Goal: Transaction & Acquisition: Purchase product/service

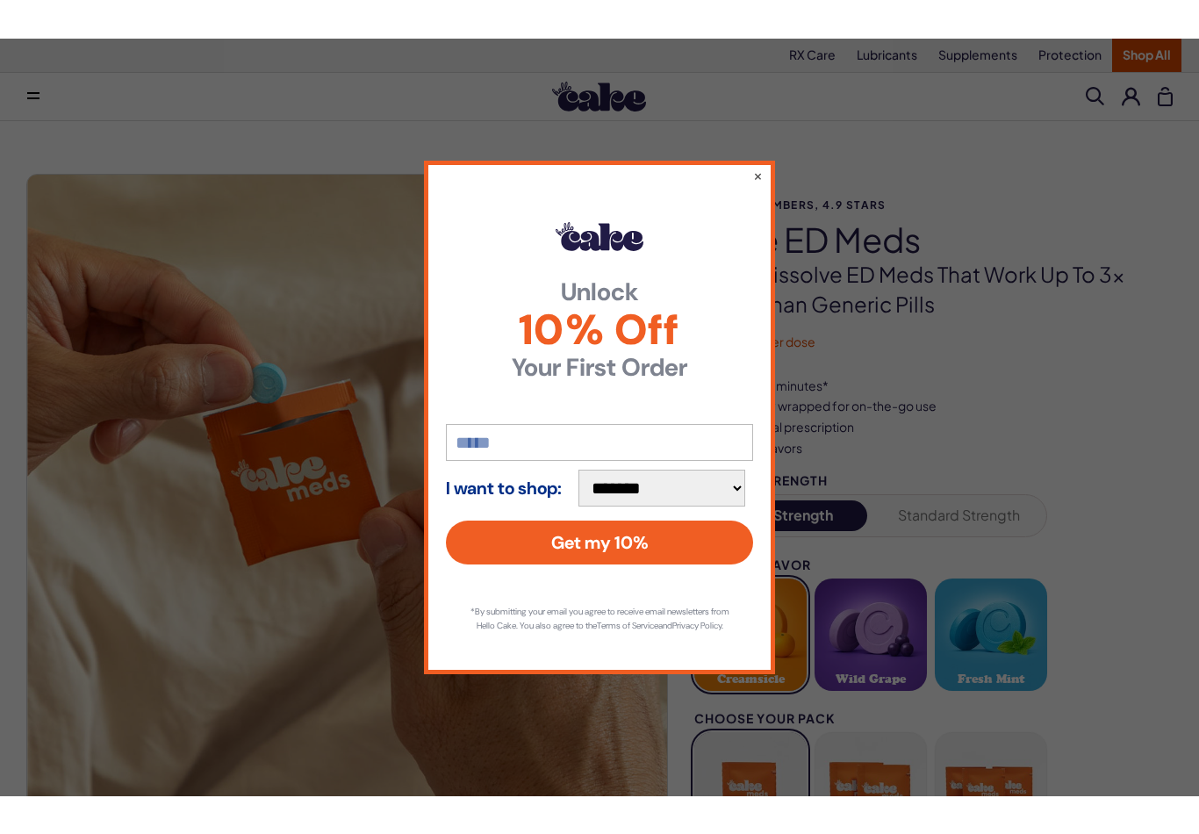
scroll to position [81, 0]
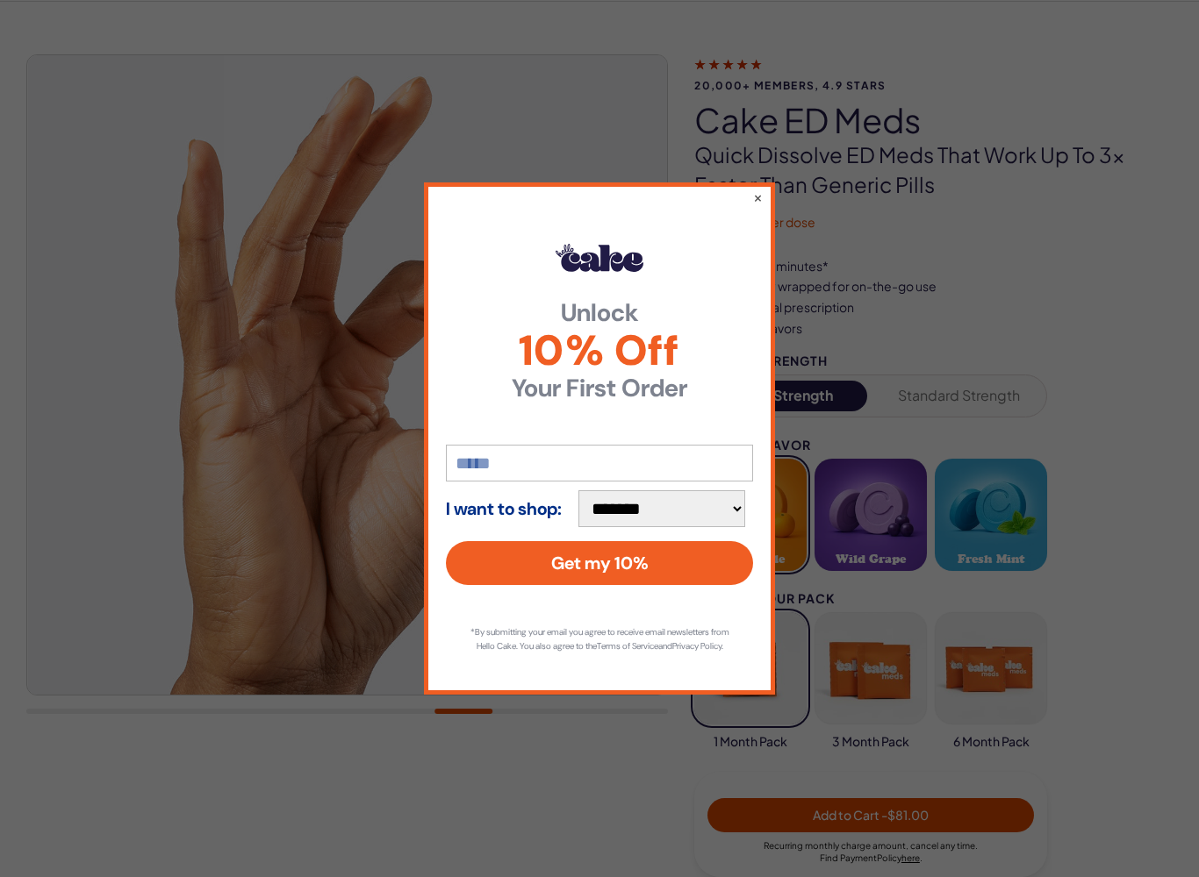
click at [539, 464] on input "email" at bounding box center [599, 463] width 307 height 37
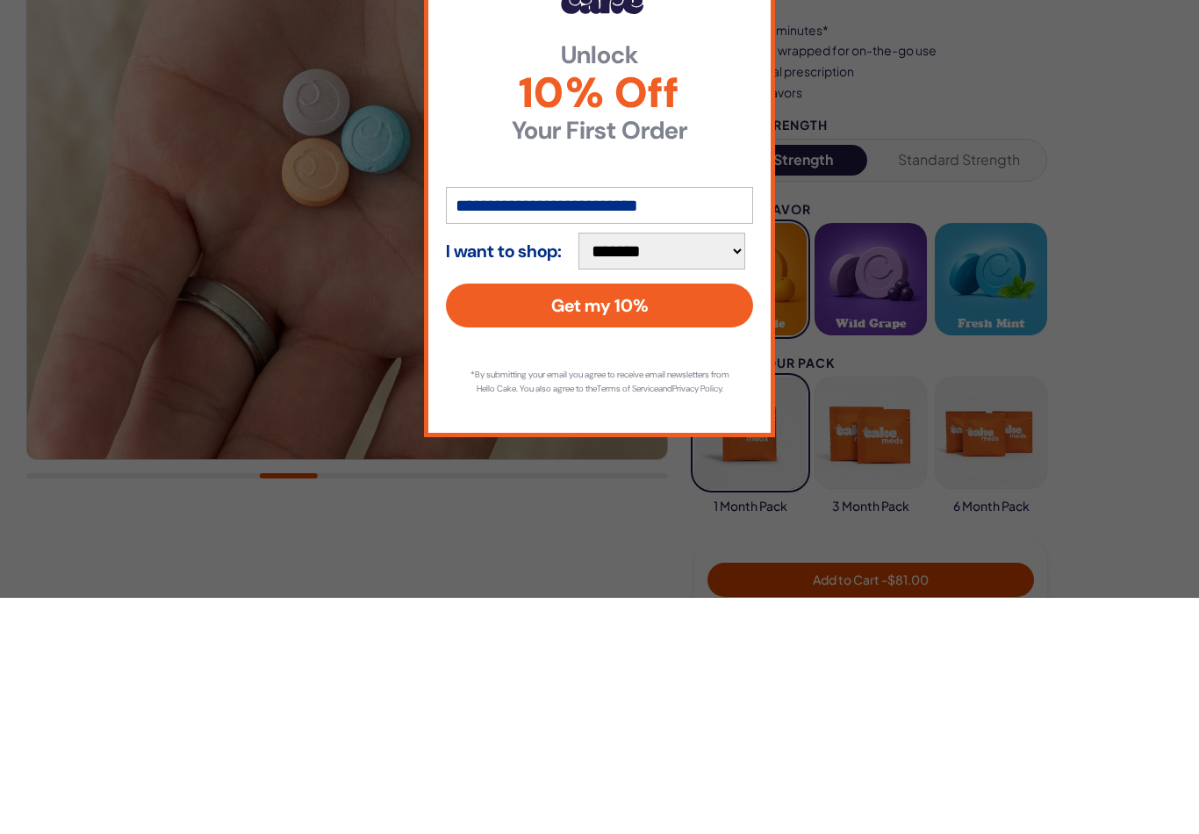
type input "**********"
click at [648, 519] on button "Get my 10%" at bounding box center [599, 541] width 307 height 44
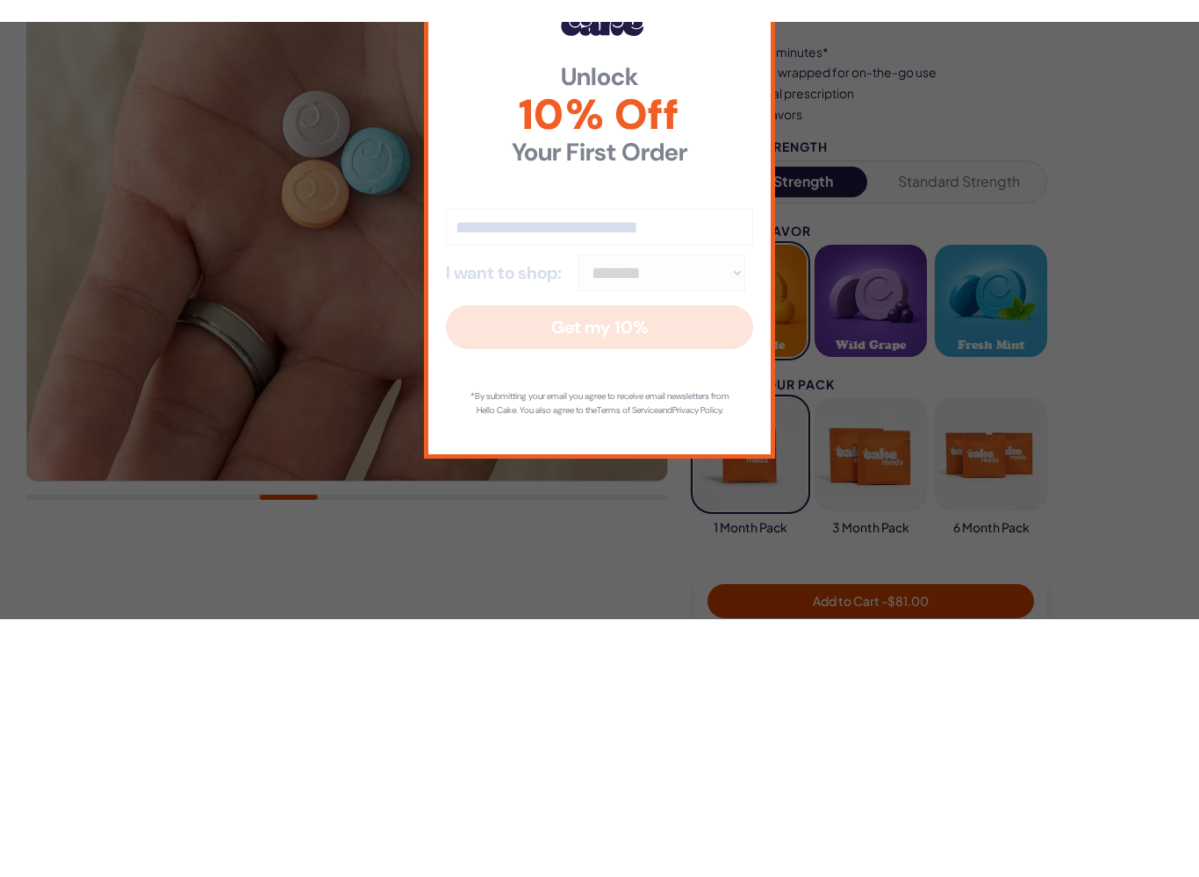
scroll to position [317, 0]
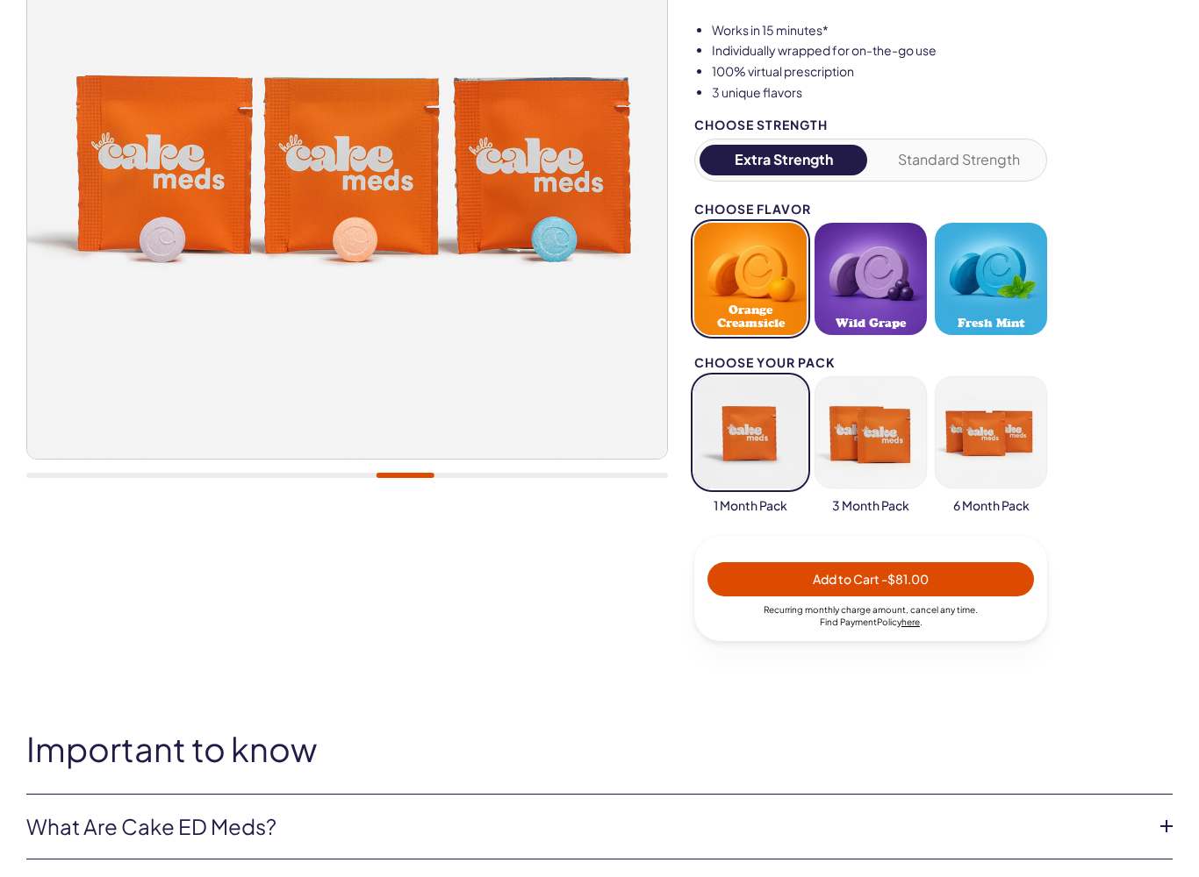
click at [991, 441] on button "button" at bounding box center [991, 432] width 112 height 112
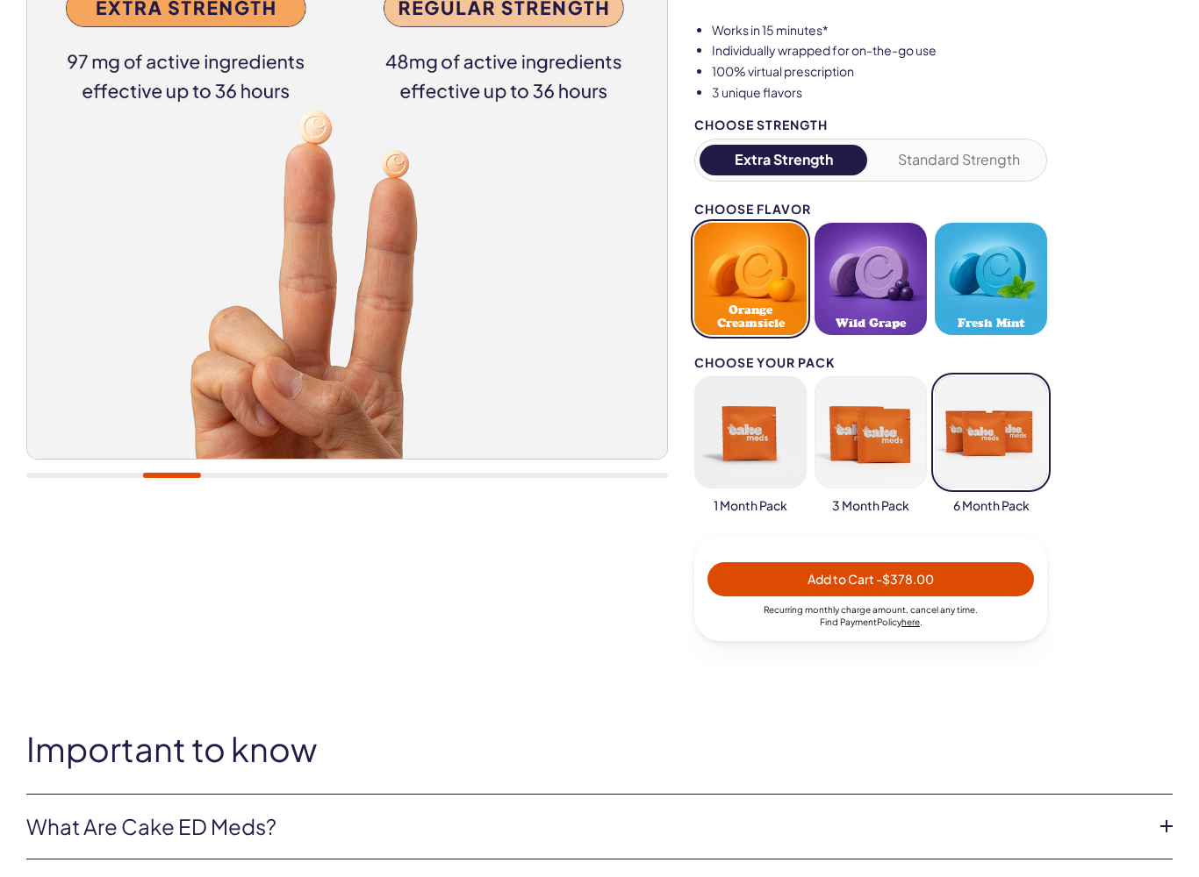
click at [1013, 278] on button "Fresh Mint" at bounding box center [991, 279] width 112 height 112
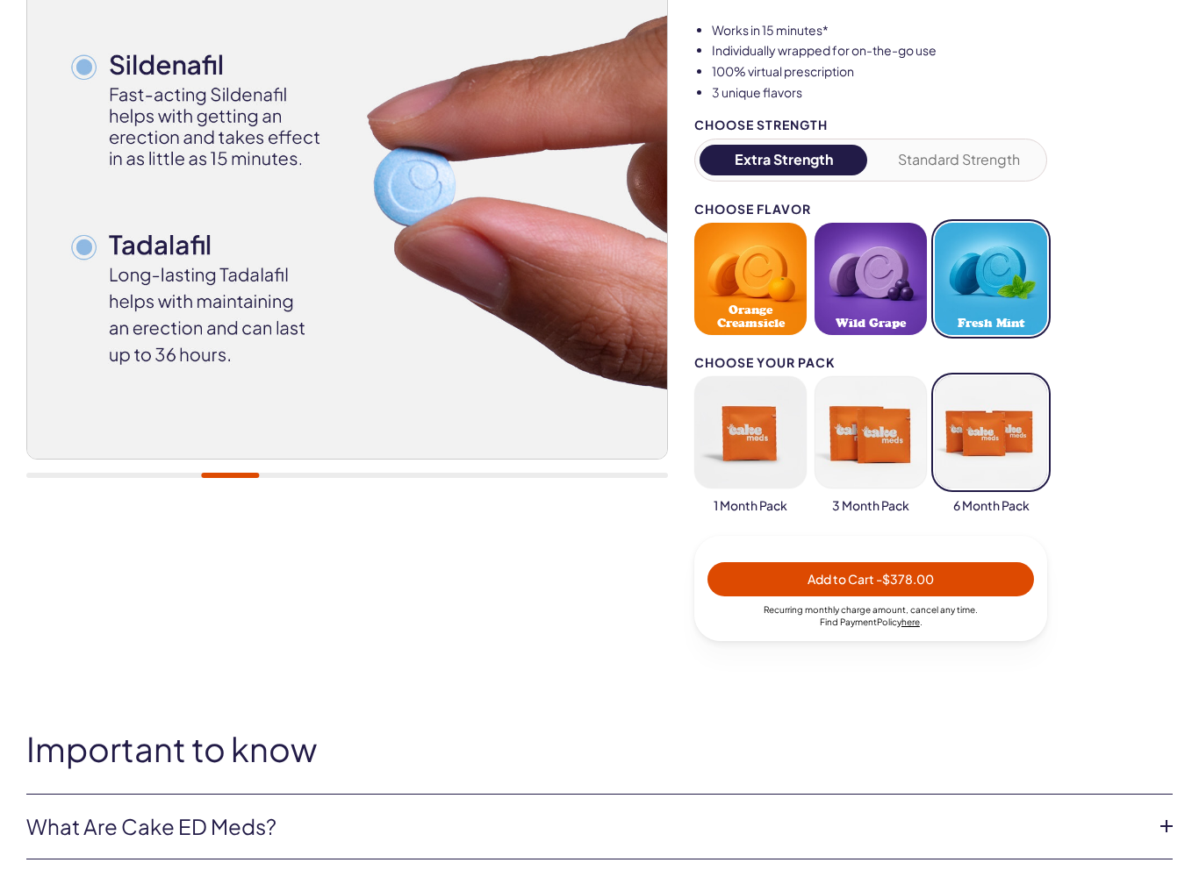
click at [979, 158] on button "Standard Strength" at bounding box center [959, 160] width 168 height 31
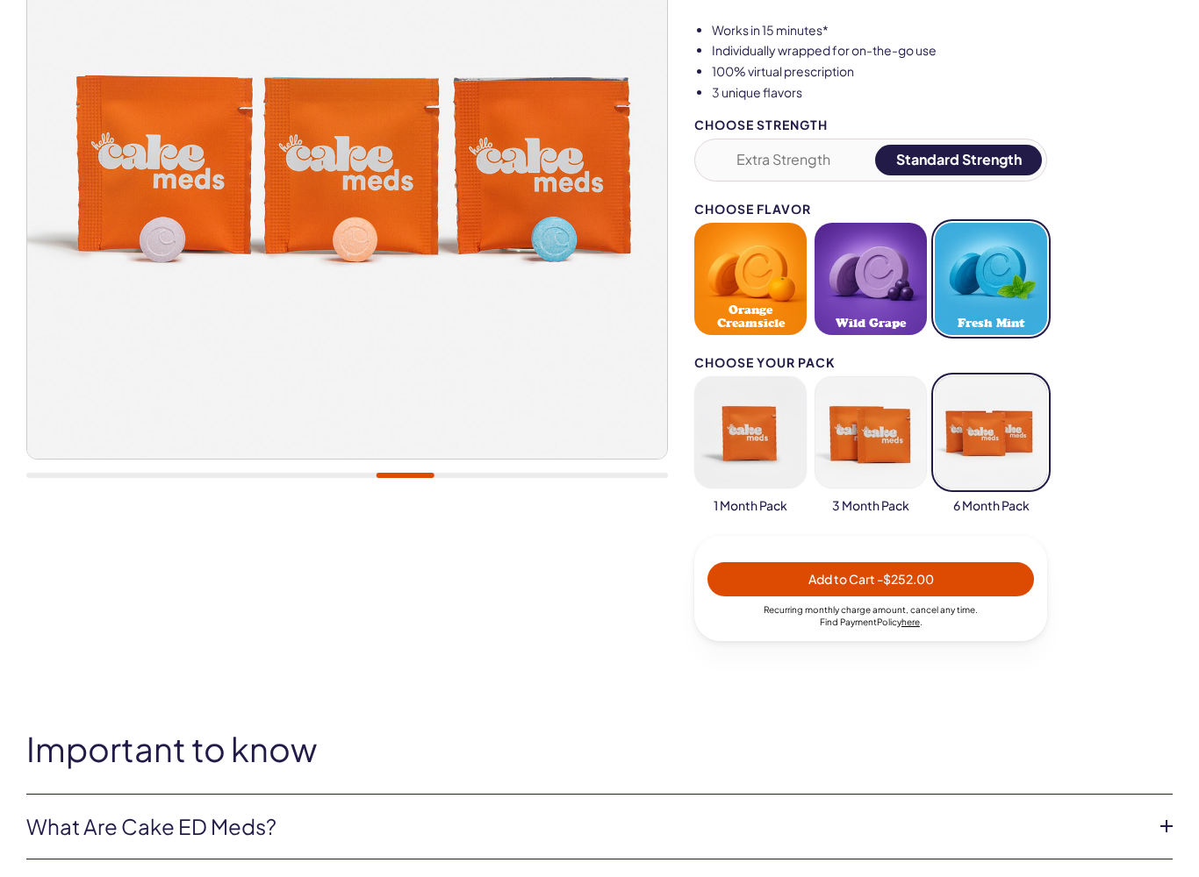
click at [800, 166] on button "Extra Strength" at bounding box center [783, 160] width 168 height 31
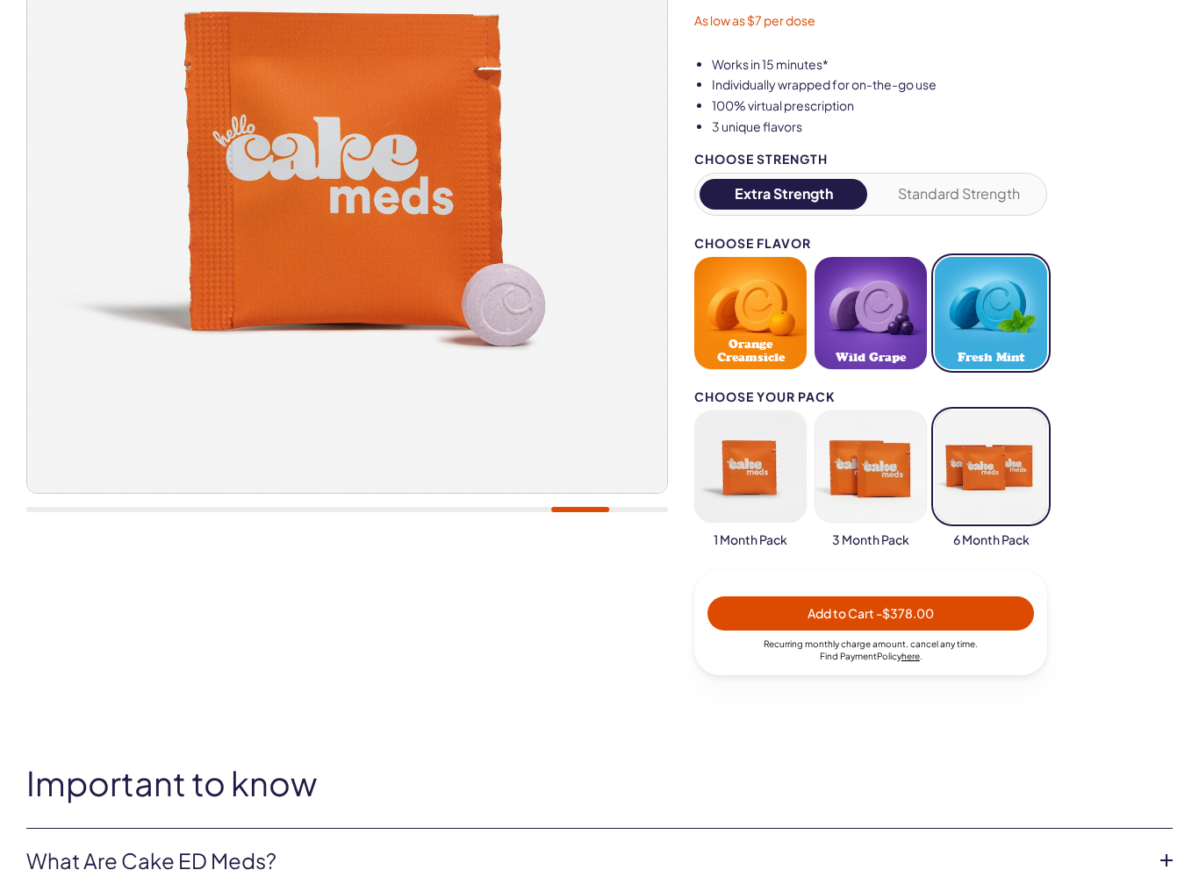
scroll to position [283, 0]
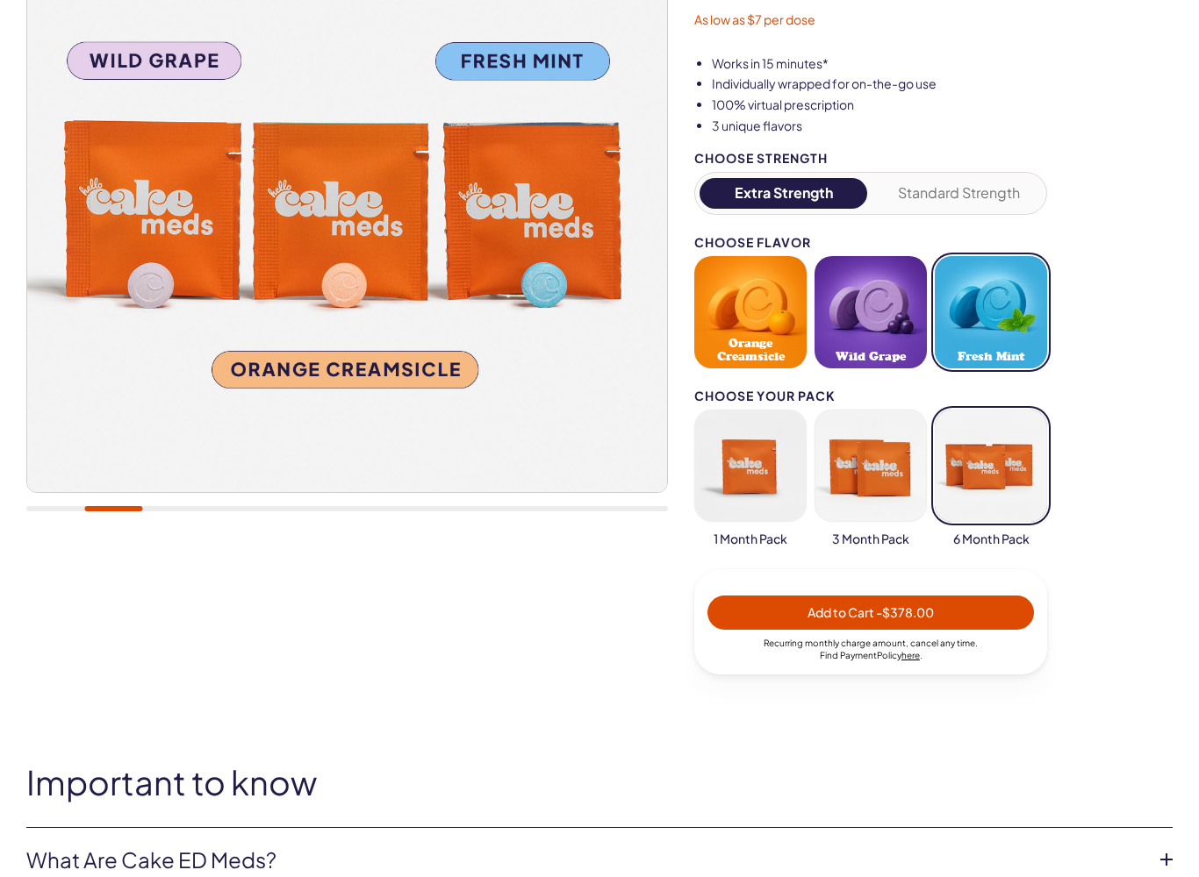
click at [917, 607] on span "- $378.00" at bounding box center [905, 613] width 58 height 16
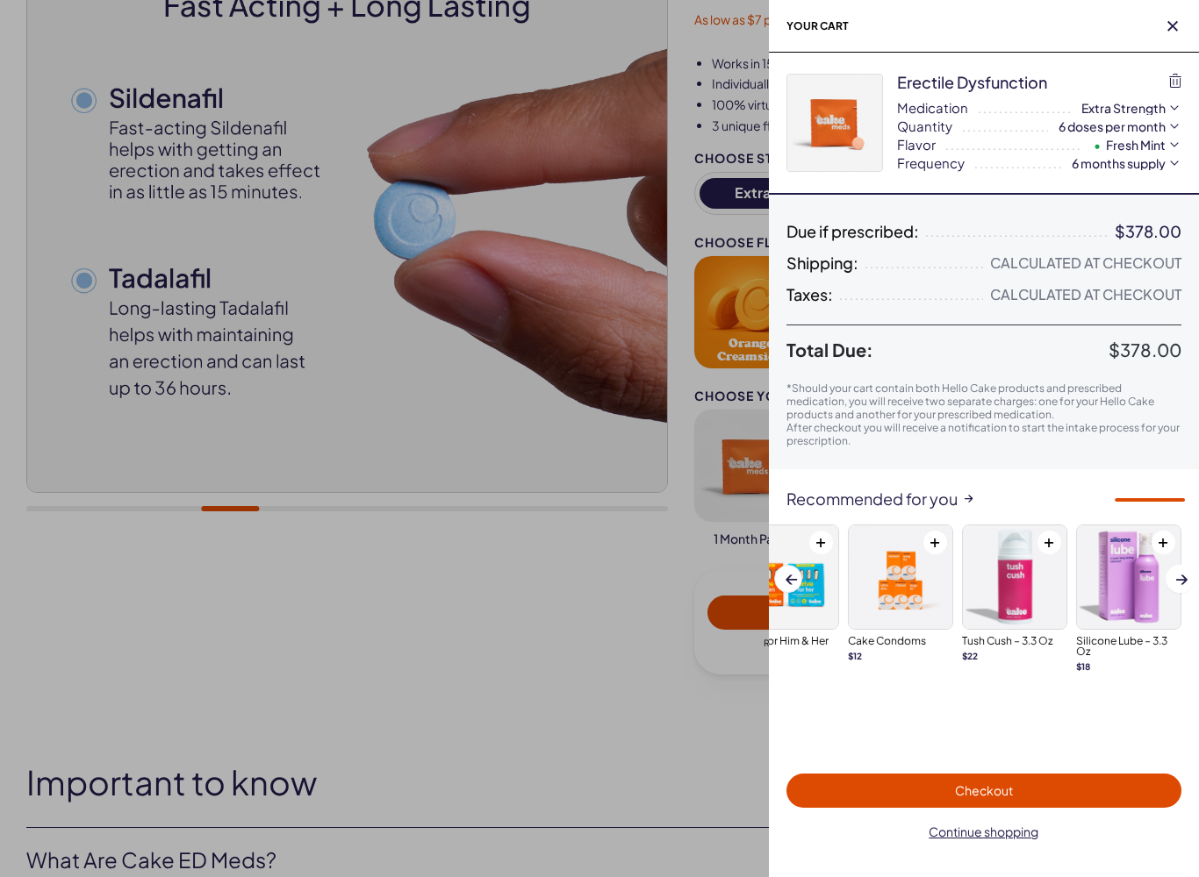
click at [965, 756] on span "Continue shopping" at bounding box center [984, 832] width 110 height 16
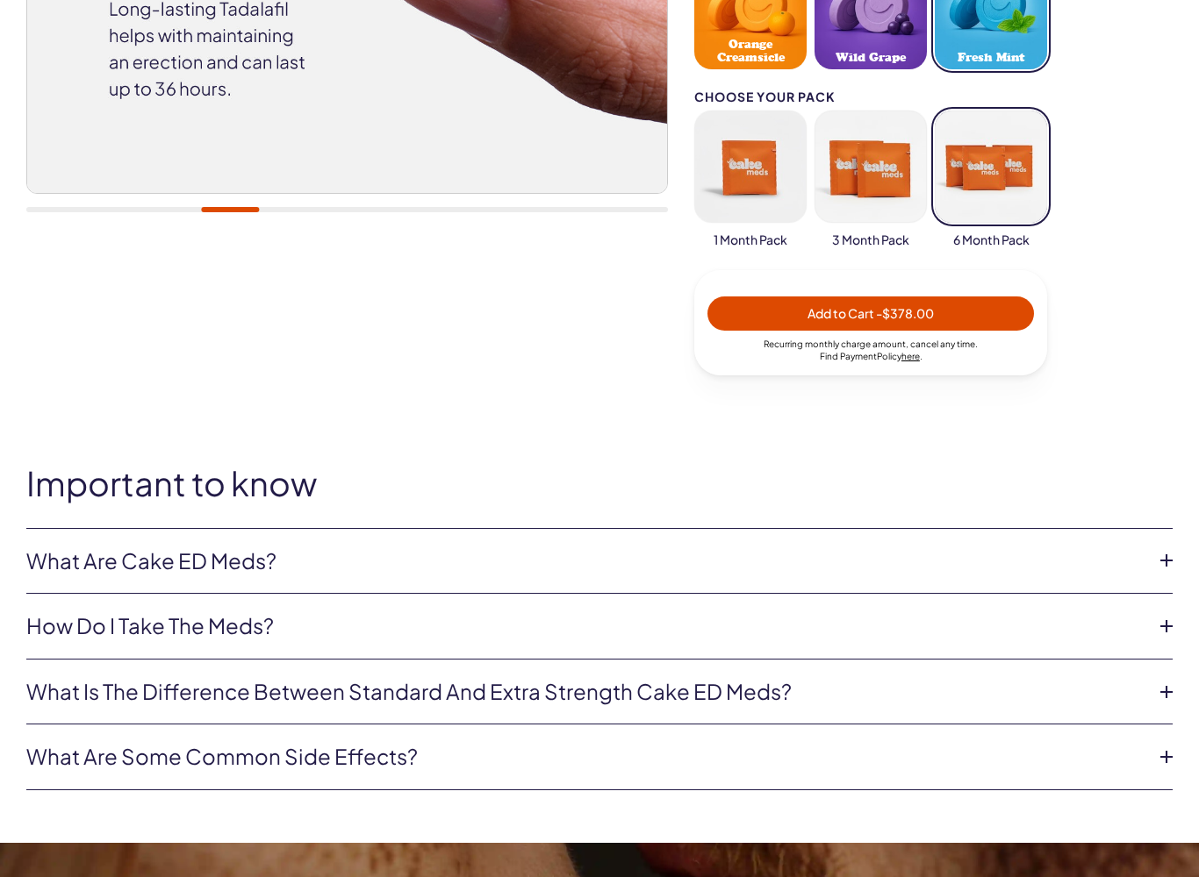
scroll to position [583, 0]
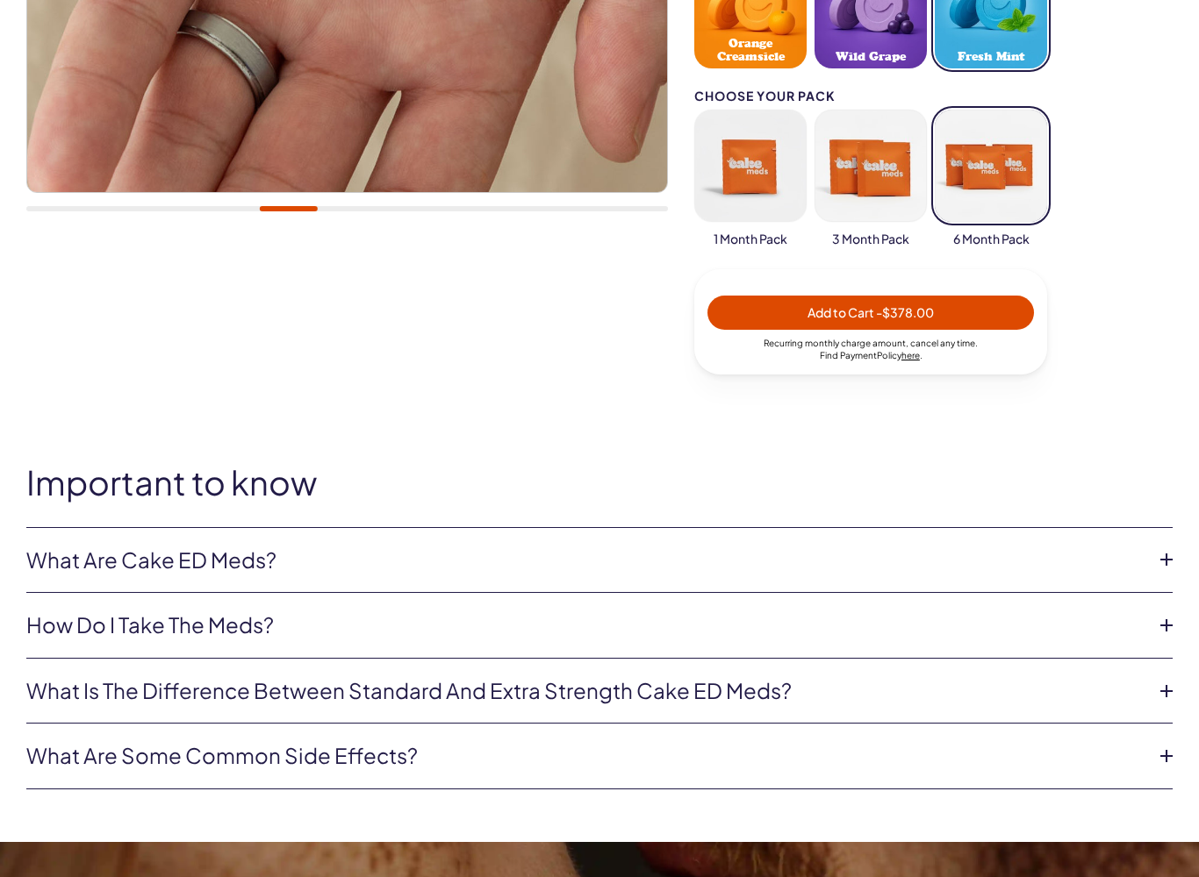
click at [698, 584] on li "What are Cake ED Meds? Cake ED Meds are a compounded medication* with high conc…" at bounding box center [599, 562] width 1146 height 66
click at [259, 562] on link "What are Cake ED Meds?" at bounding box center [585, 562] width 1118 height 30
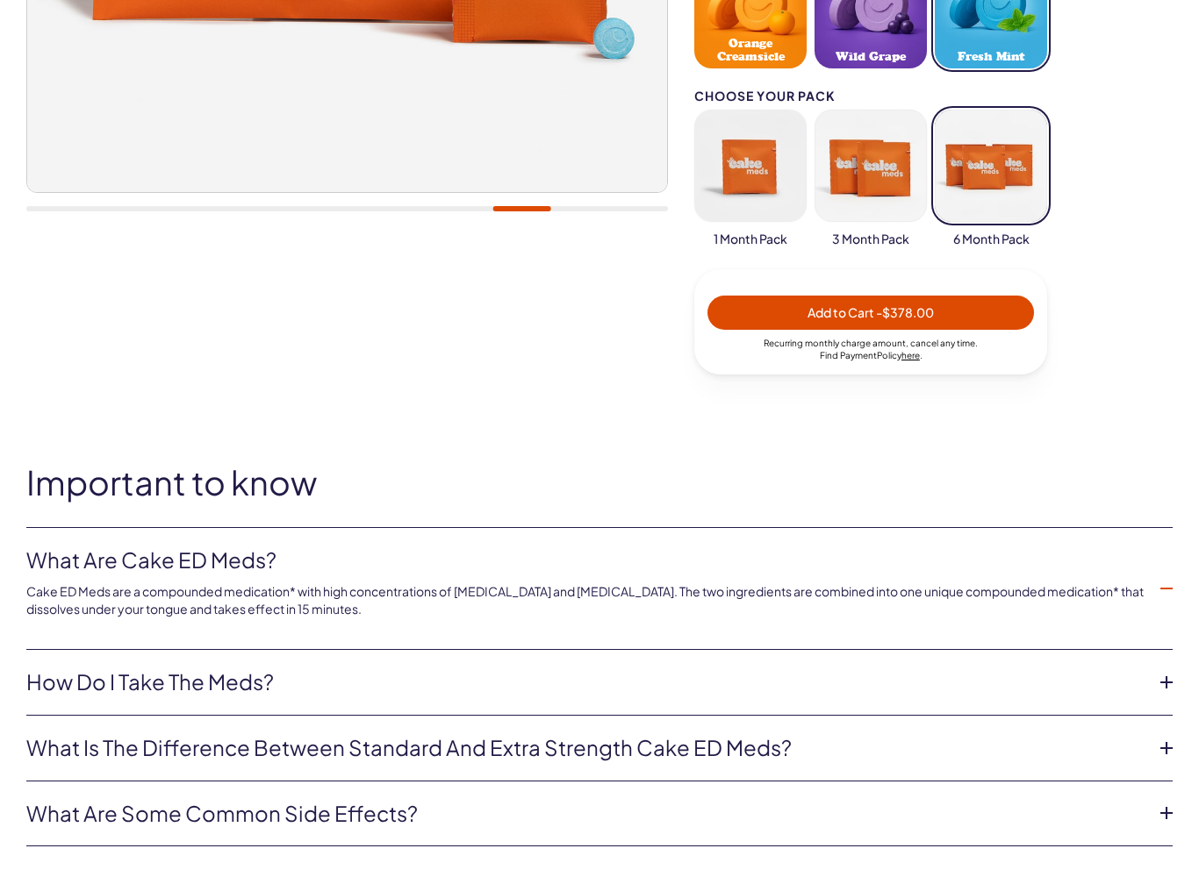
click at [780, 745] on link "What is the difference between Standard and Extra Strength Cake ED meds?" at bounding box center [585, 749] width 1118 height 30
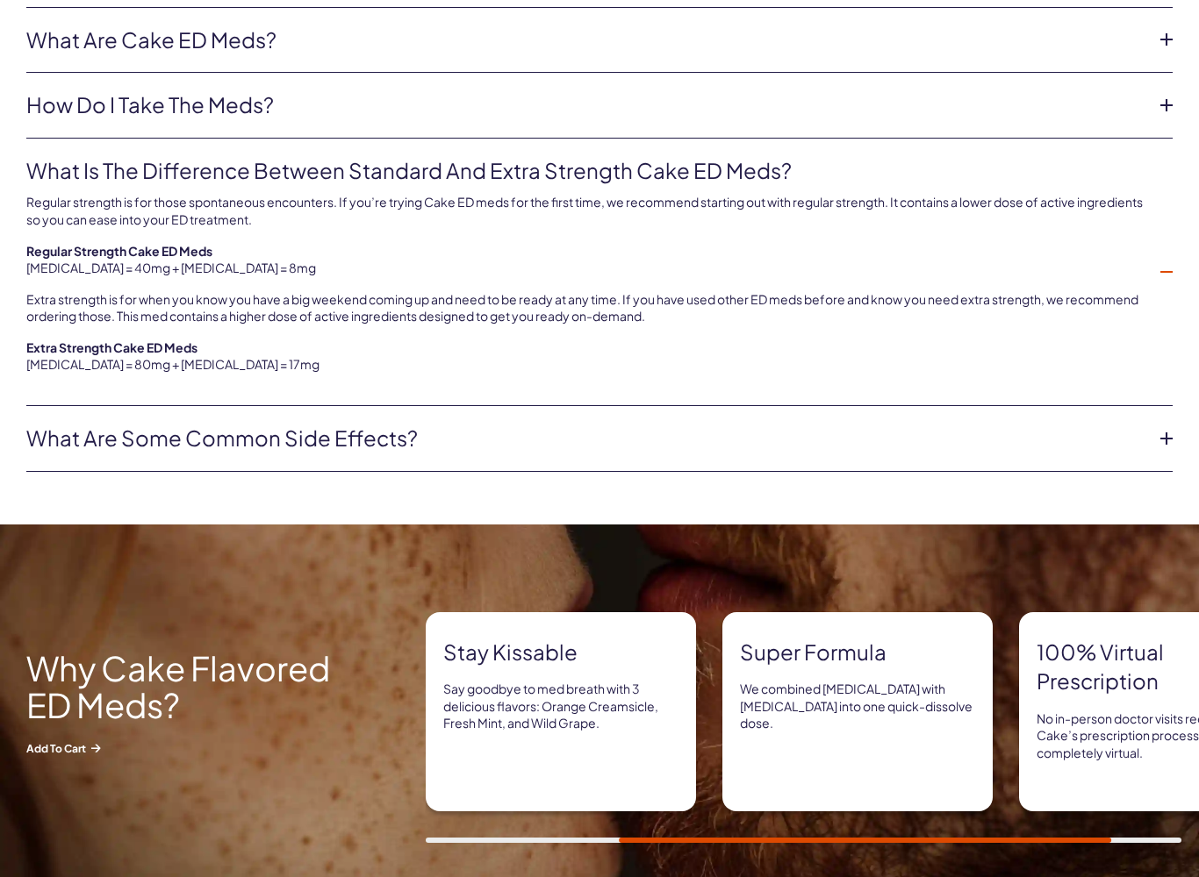
scroll to position [1112, 0]
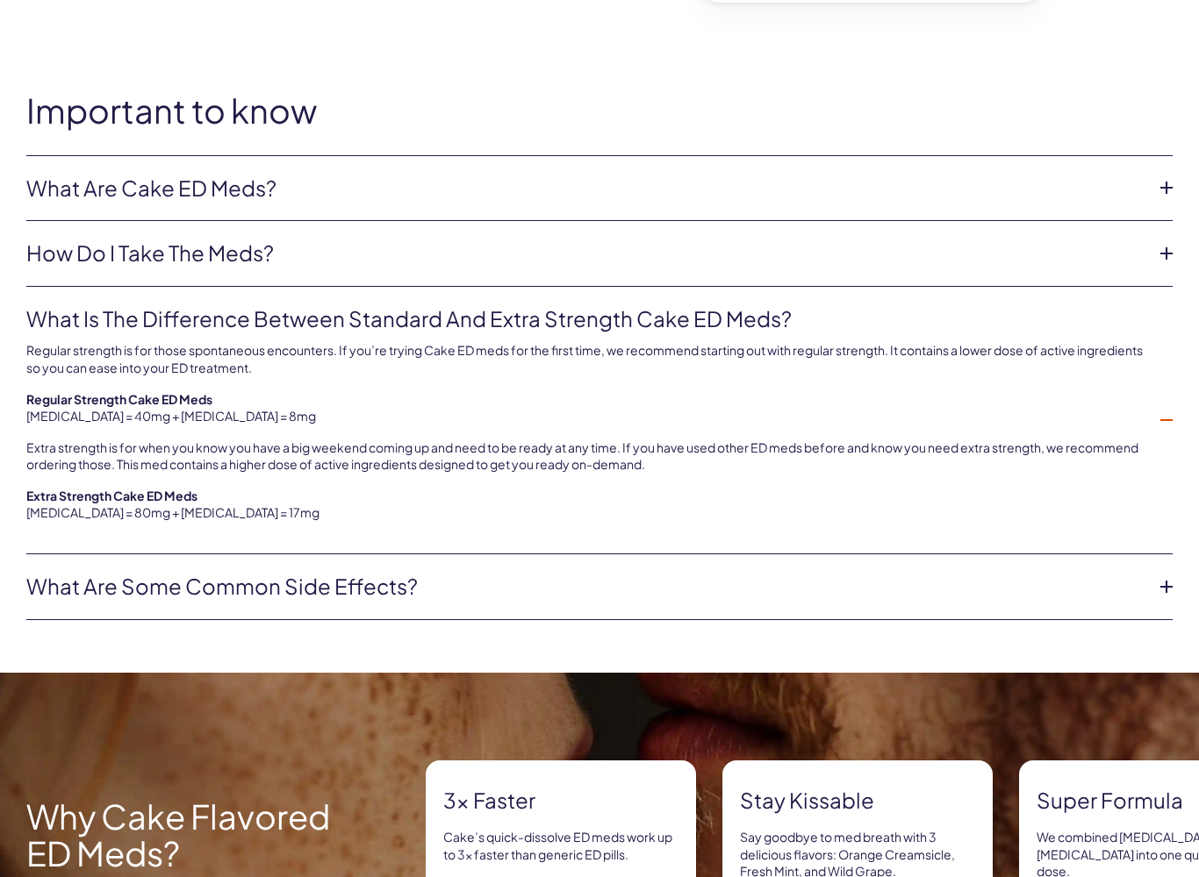
click at [399, 589] on link "What are some common side effects?" at bounding box center [585, 588] width 1118 height 30
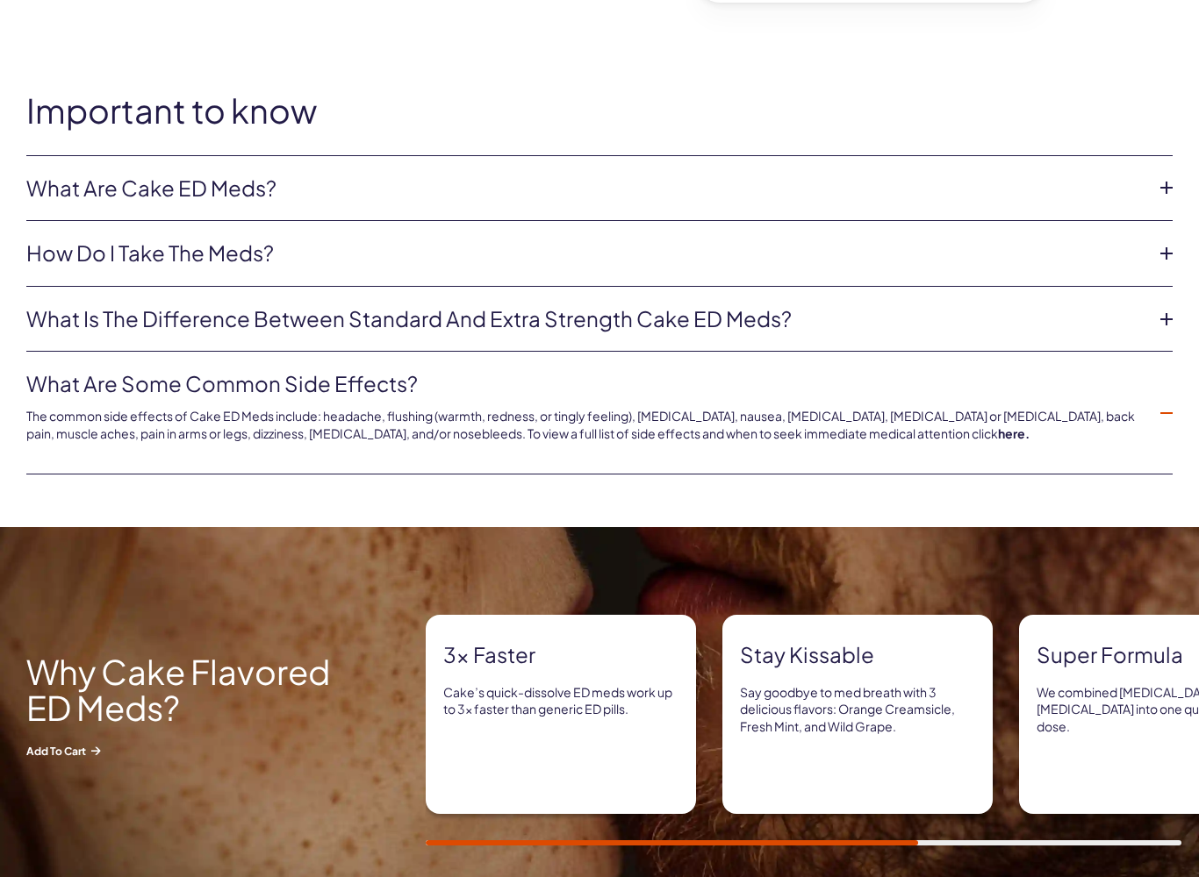
click at [1169, 405] on icon at bounding box center [1166, 413] width 26 height 26
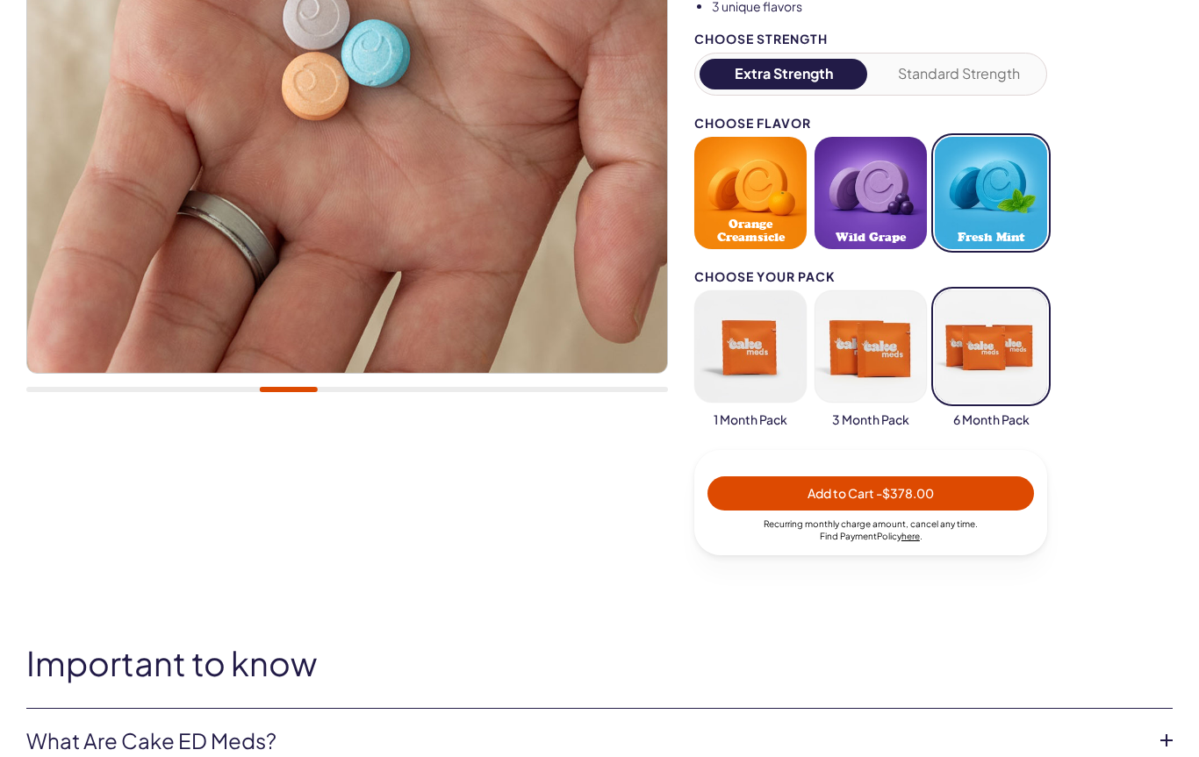
scroll to position [384, 0]
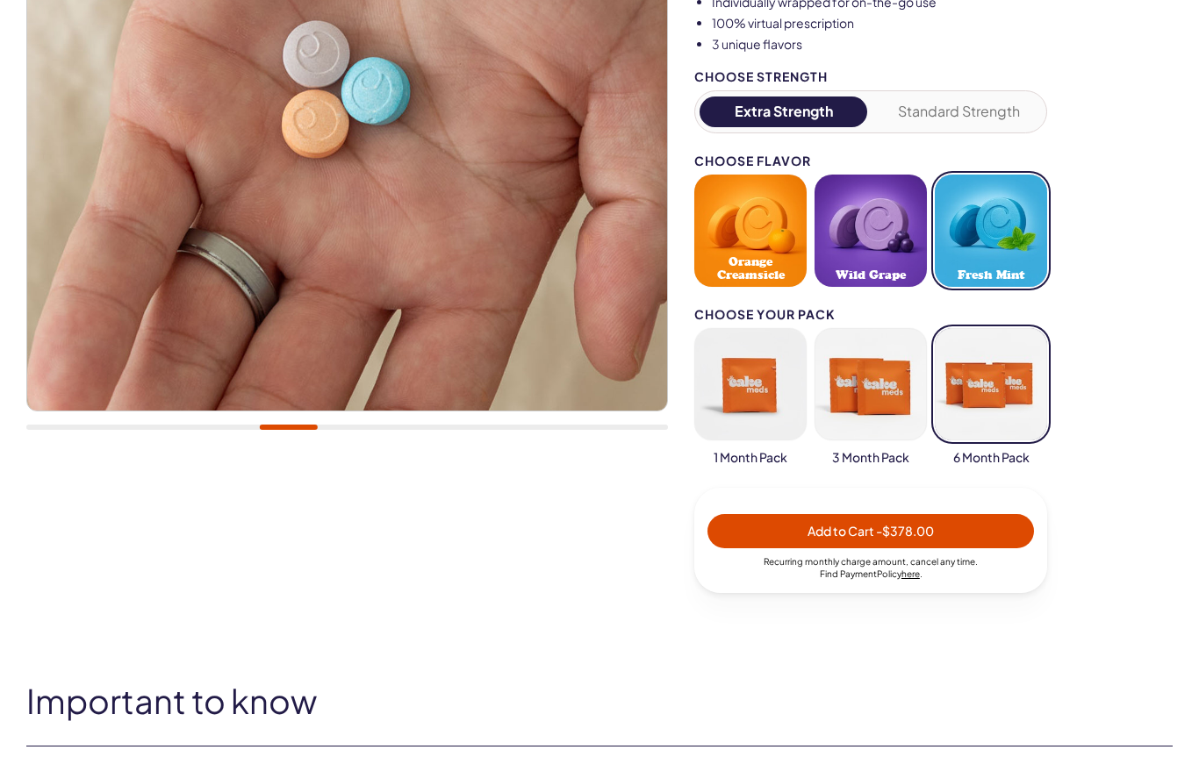
click at [962, 110] on button "Standard Strength" at bounding box center [959, 112] width 168 height 31
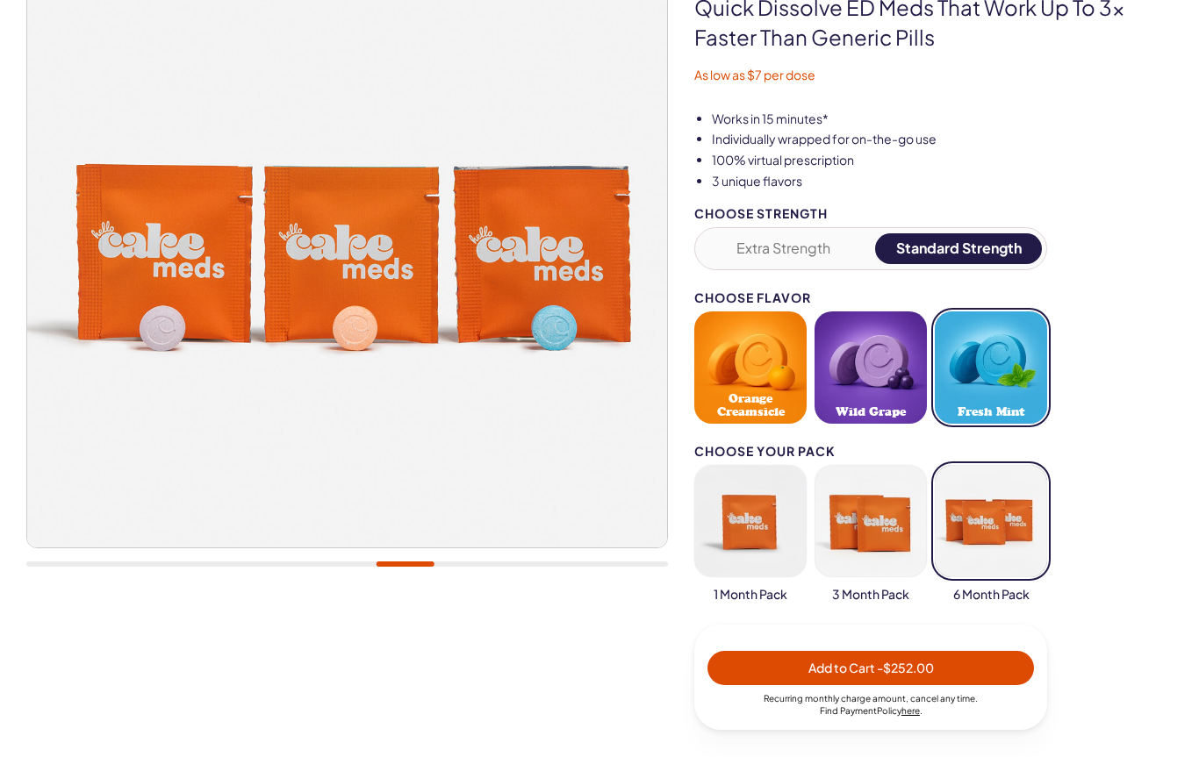
scroll to position [332, 0]
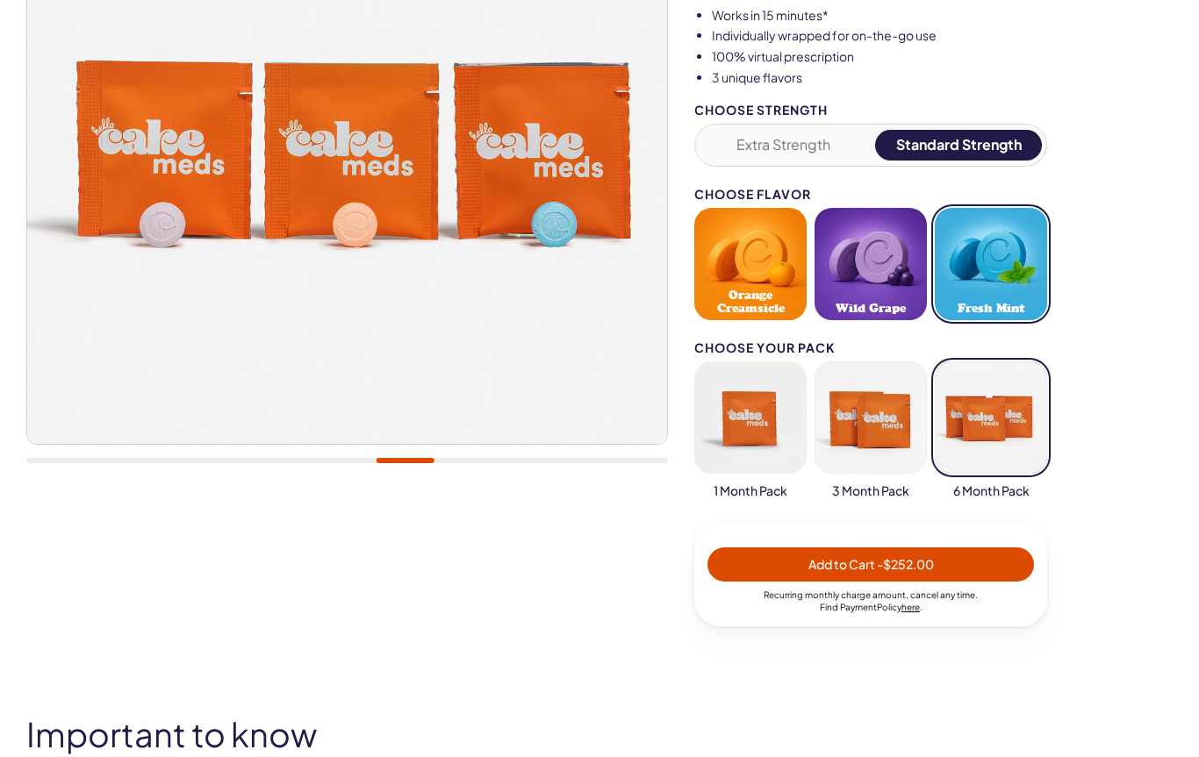
click at [883, 572] on button "Add to Cart - $252.00" at bounding box center [870, 565] width 326 height 34
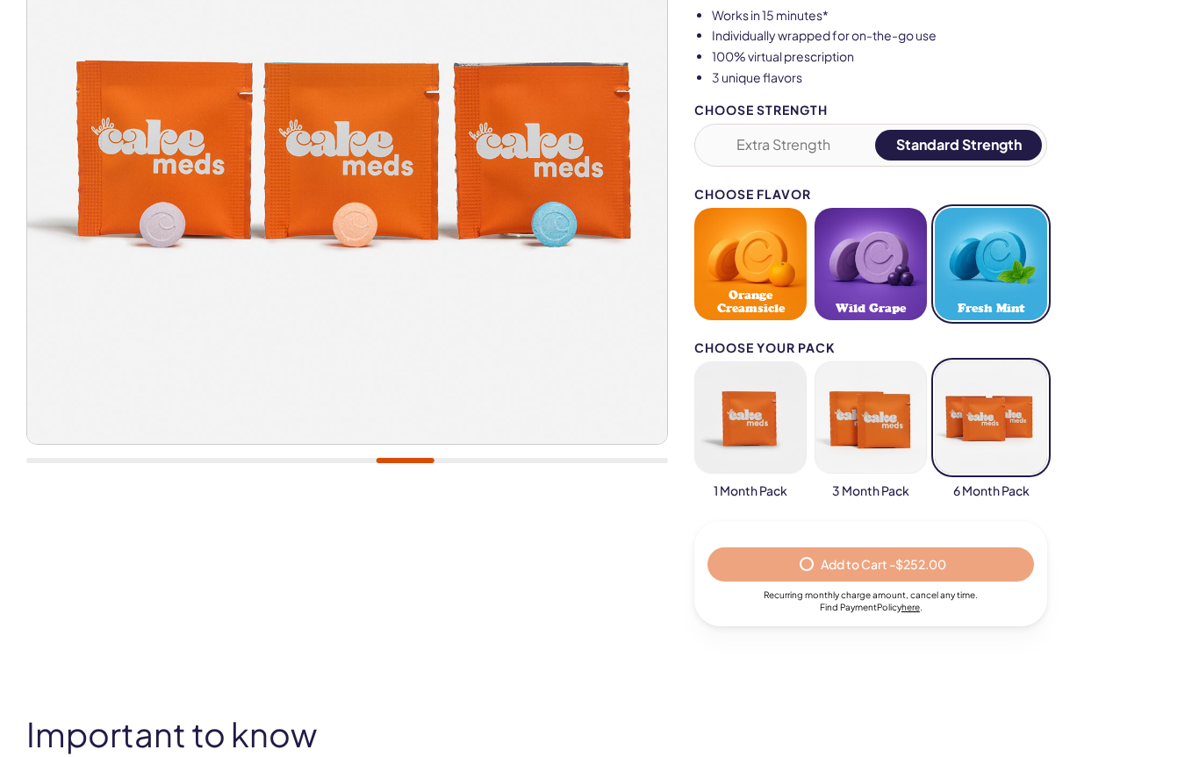
select select "*"
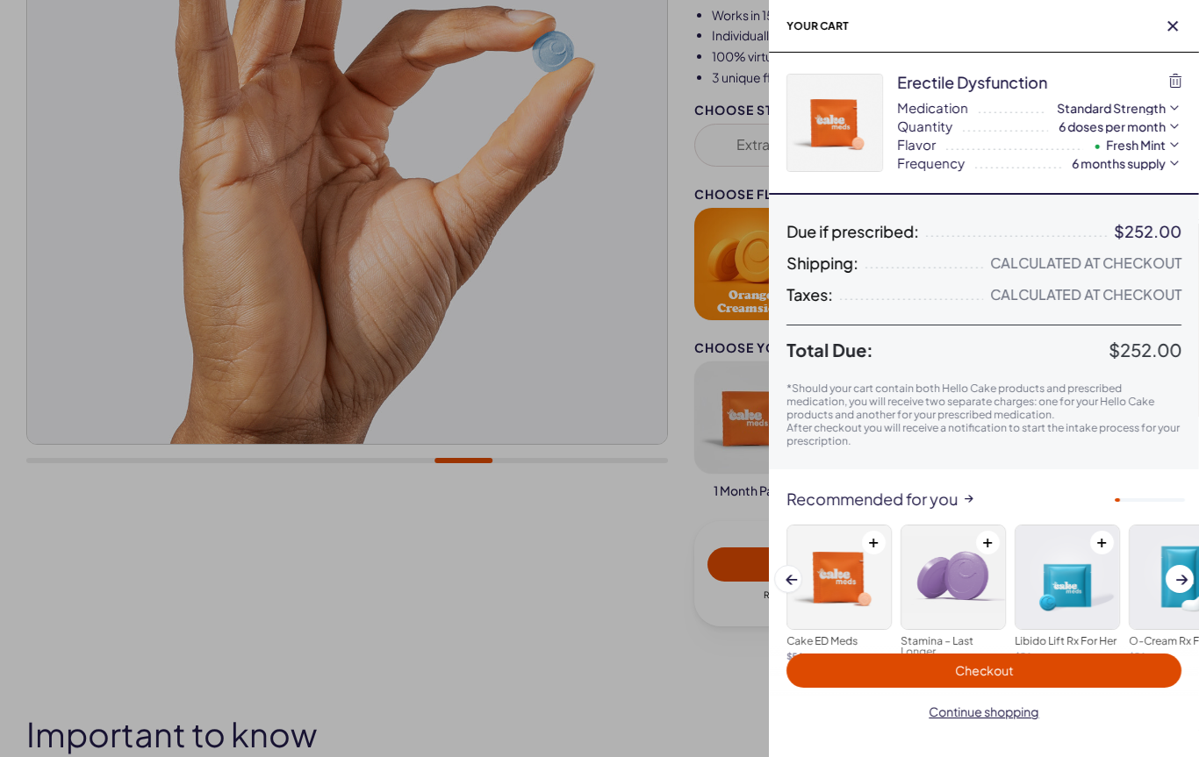
click at [1025, 668] on span "Checkout" at bounding box center [984, 671] width 374 height 20
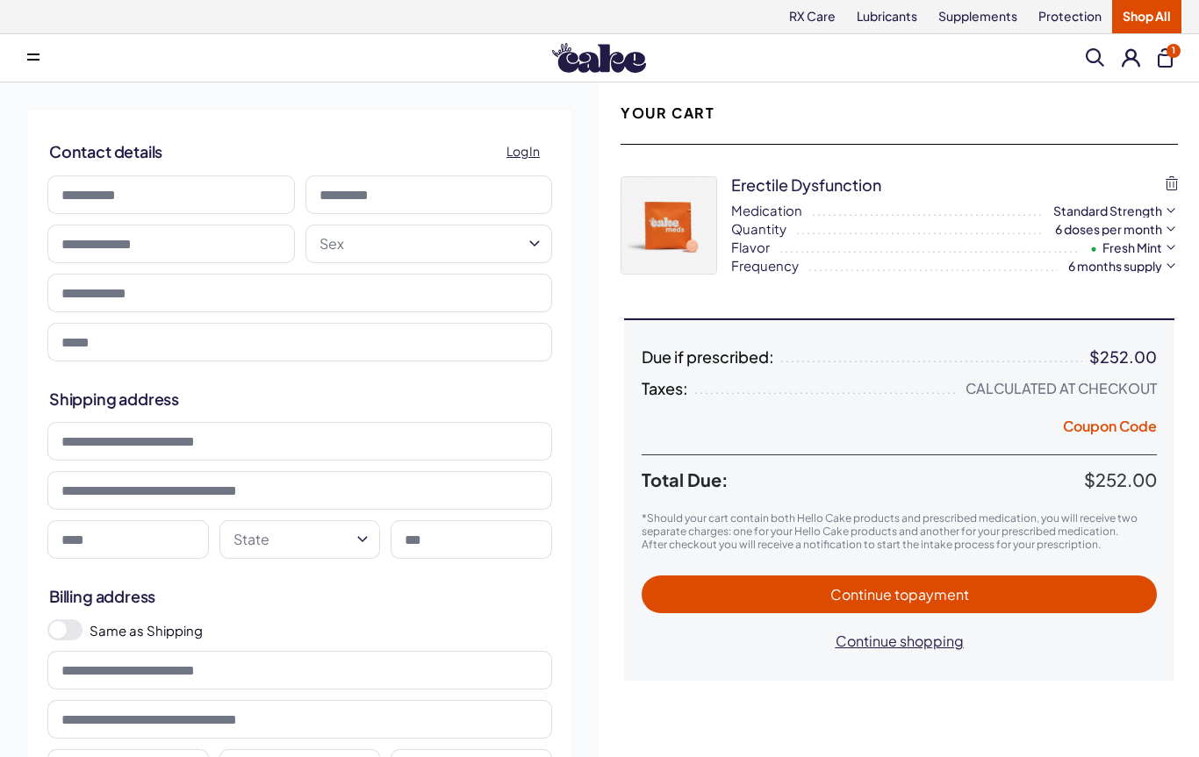
click at [1170, 232] on icon "button" at bounding box center [1171, 229] width 18 height 18
click at [1074, 329] on span "18 doses per month" at bounding box center [1081, 330] width 111 height 18
select select "***"
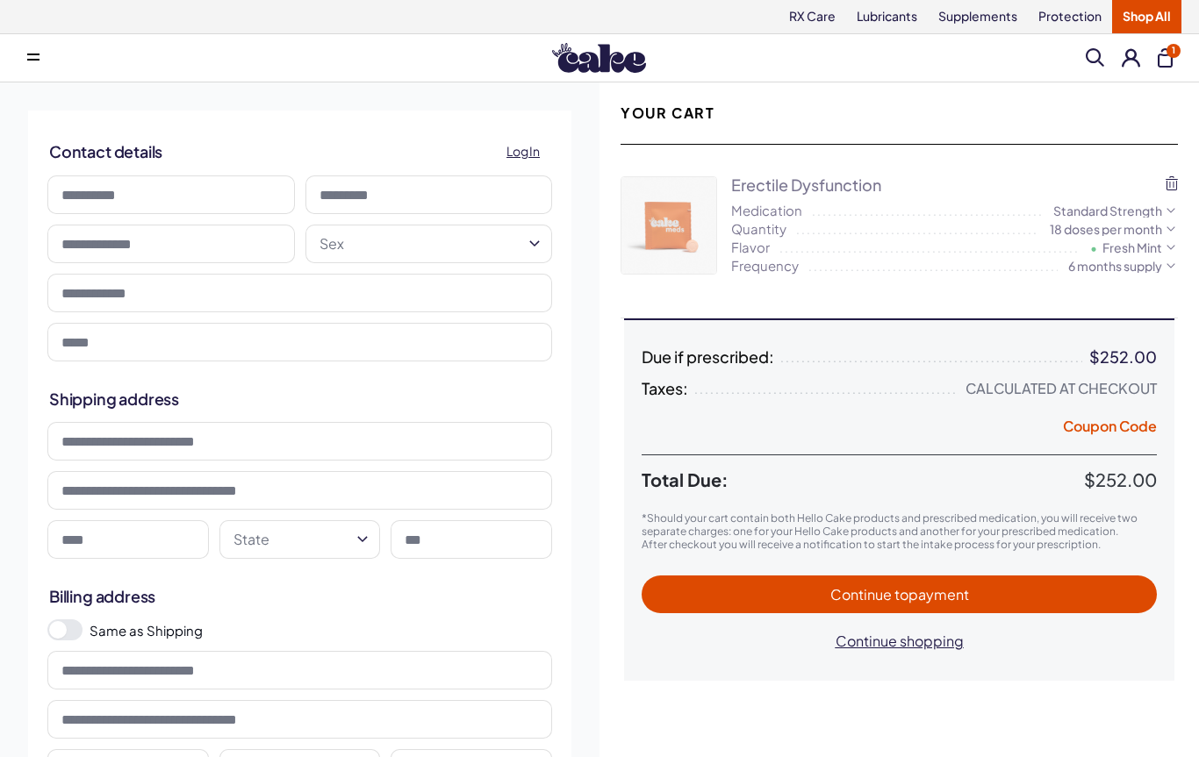
select select "*"
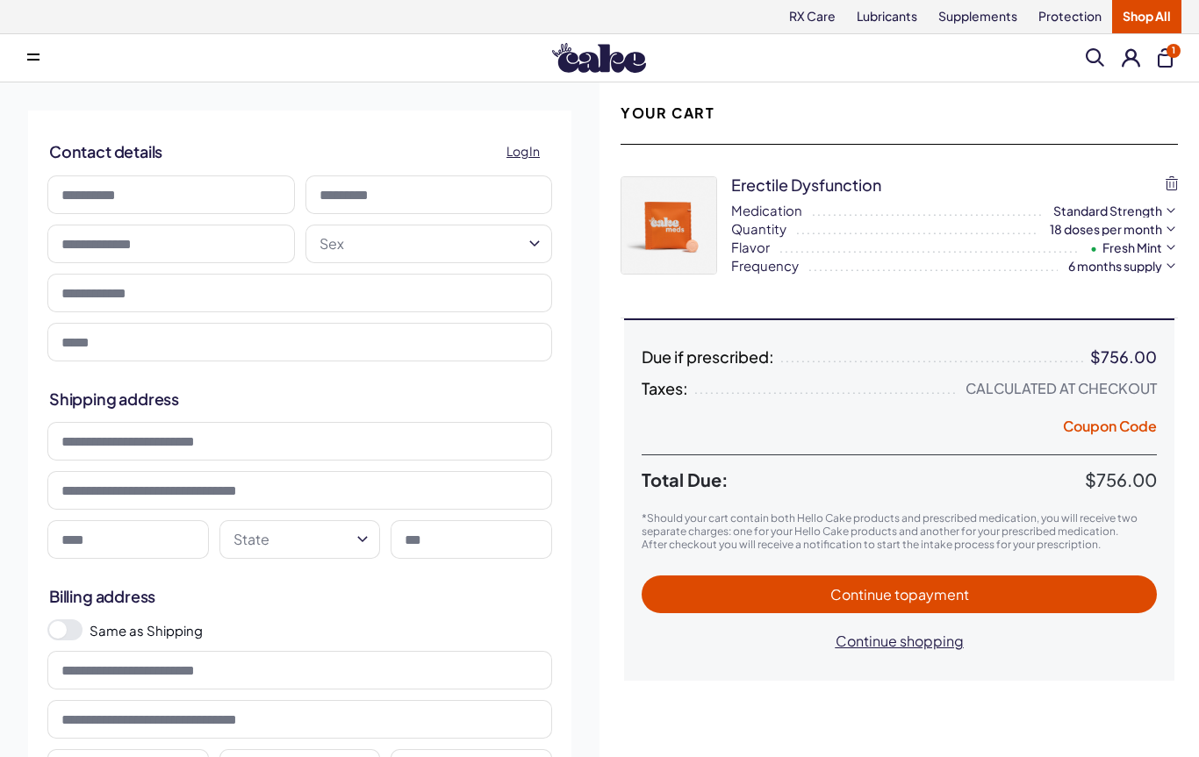
click at [1167, 228] on icon "button" at bounding box center [1170, 229] width 8 height 4
click at [1125, 299] on span "12 doses per month" at bounding box center [1081, 299] width 111 height 18
select select "***"
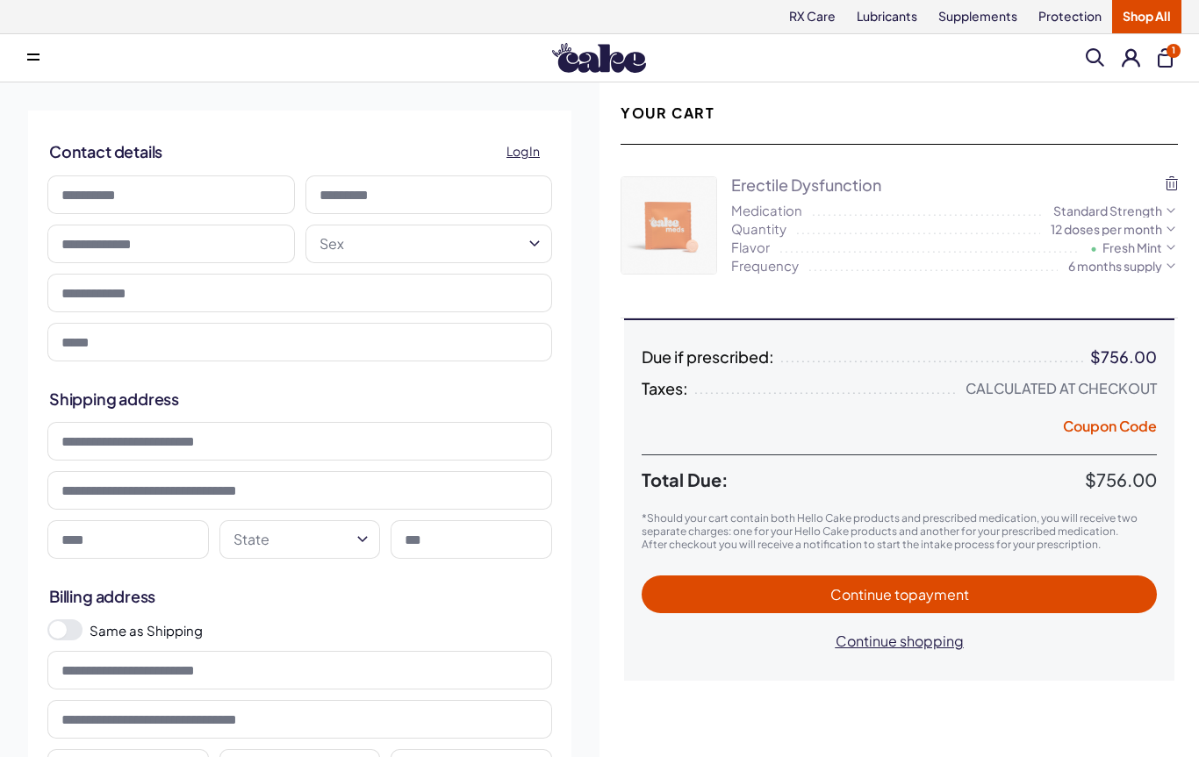
select select "*"
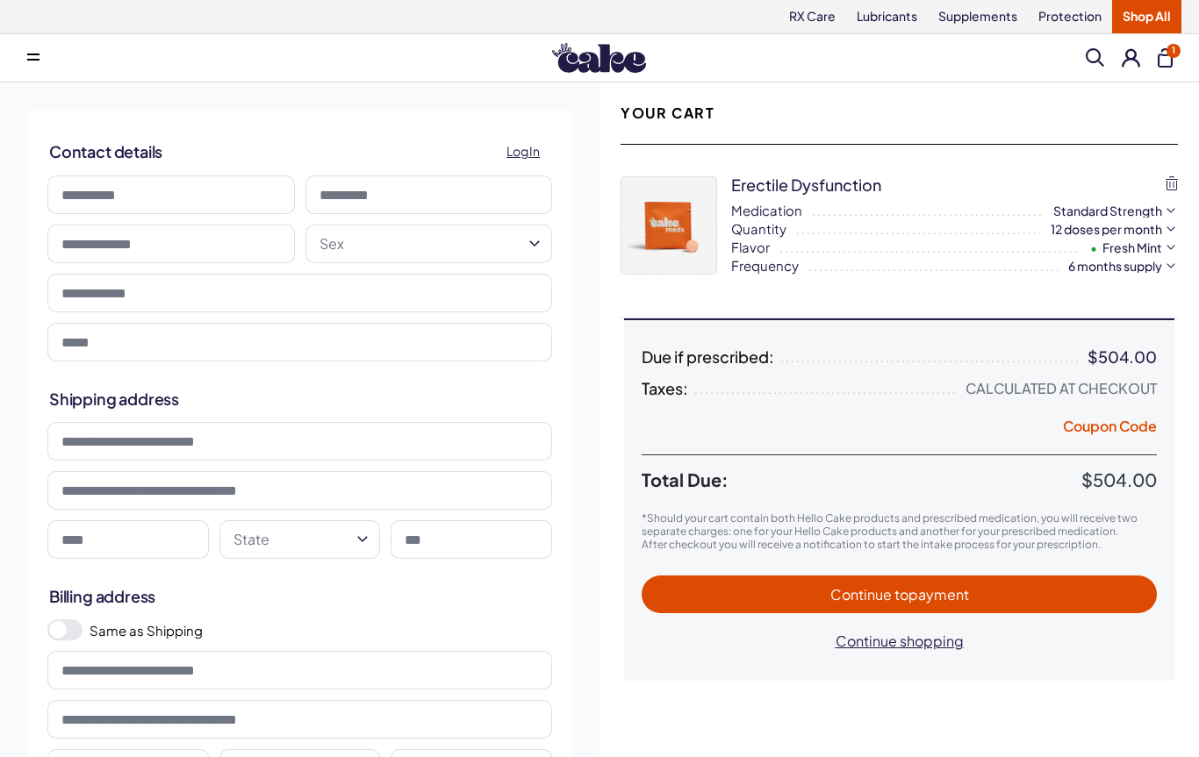
click at [1167, 232] on icon "button" at bounding box center [1171, 229] width 18 height 18
click at [771, 742] on html "RX Care Lubricants Supplements Protection Shop All Menu Him Her Everything 1" at bounding box center [599, 680] width 1199 height 1361
click at [918, 596] on span "to payment" at bounding box center [931, 594] width 75 height 18
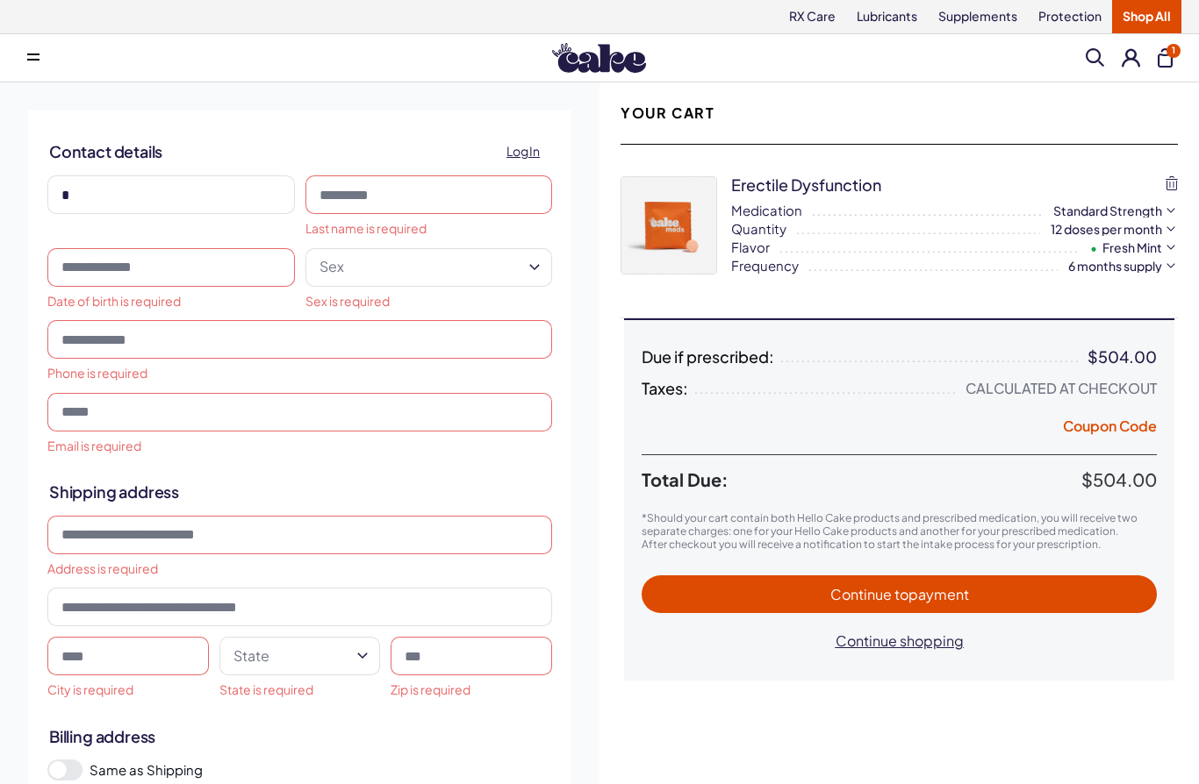
click at [551, 107] on div "**********" at bounding box center [299, 556] width 599 height 948
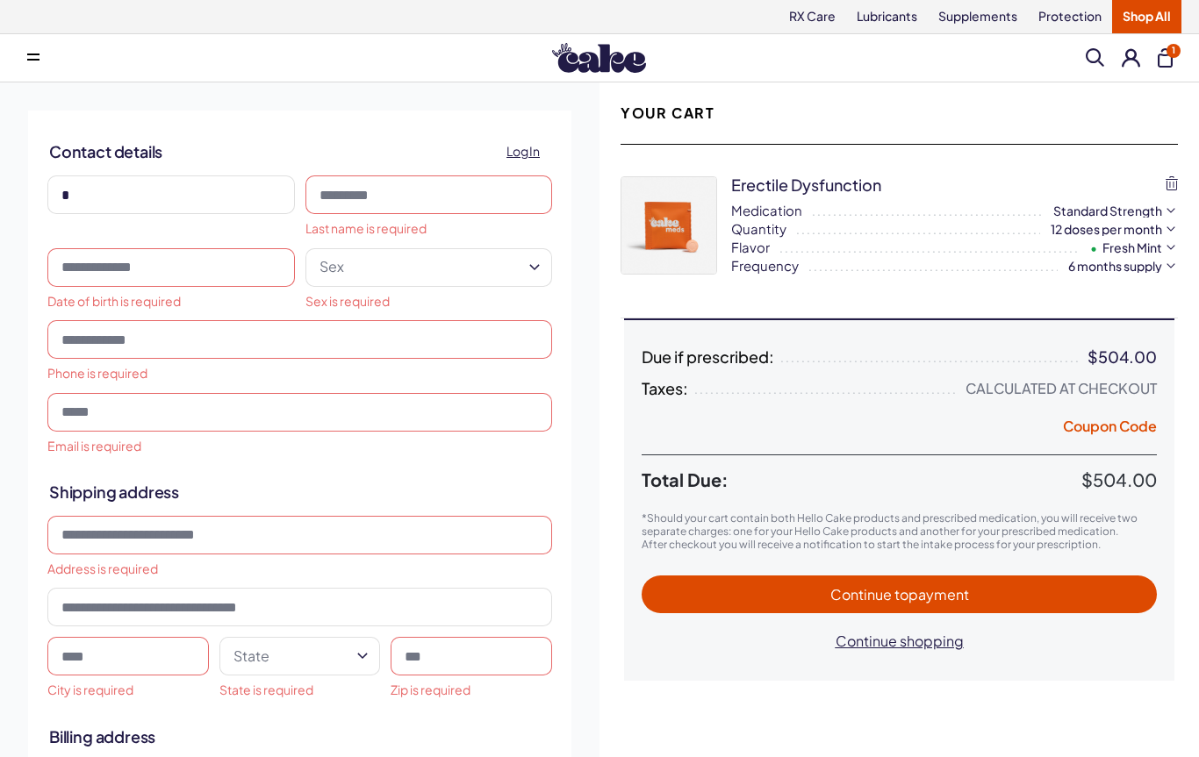
click at [402, 193] on input at bounding box center [428, 194] width 247 height 39
